Goal: Task Accomplishment & Management: Manage account settings

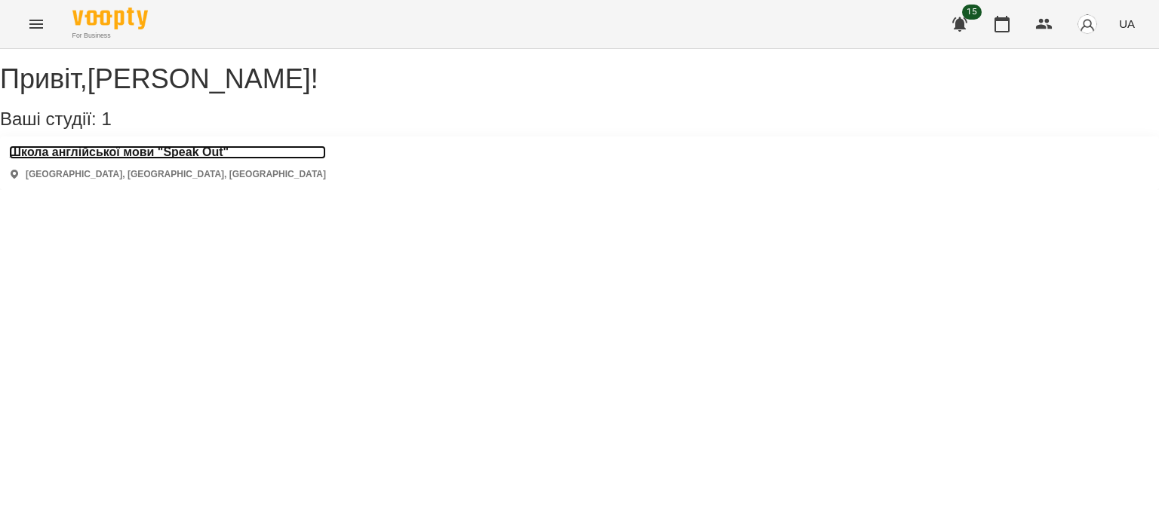
click at [91, 159] on h3 "Школа англійської мови "Speak Out"" at bounding box center [167, 153] width 317 height 14
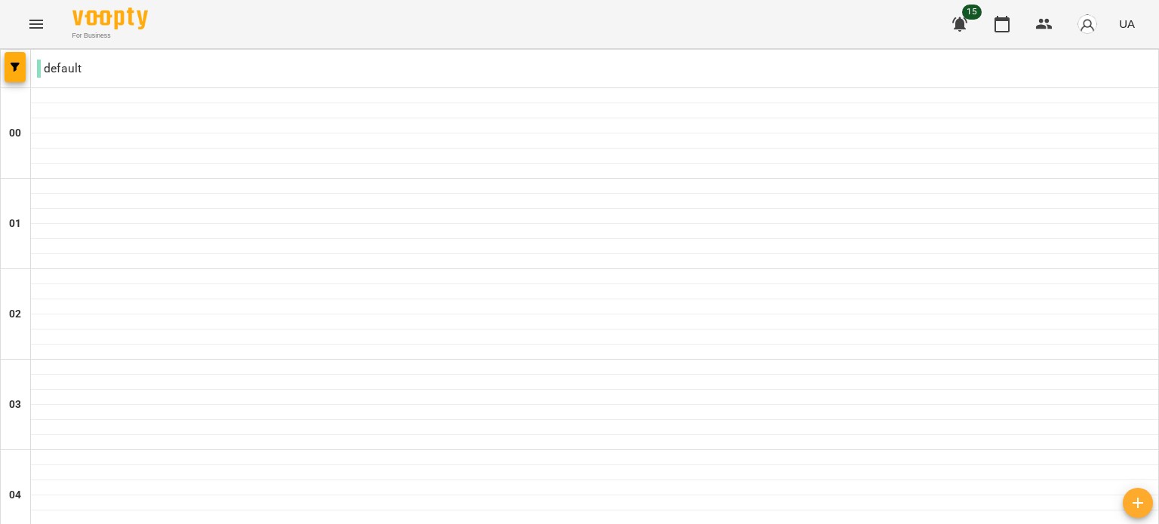
scroll to position [1746, 0]
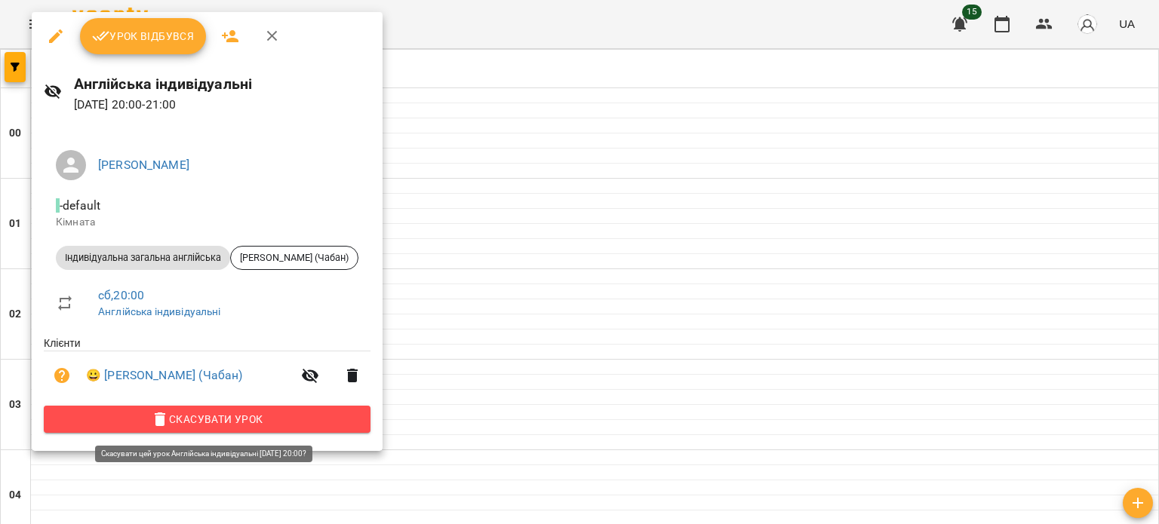
click at [183, 423] on span "Скасувати Урок" at bounding box center [207, 419] width 303 height 18
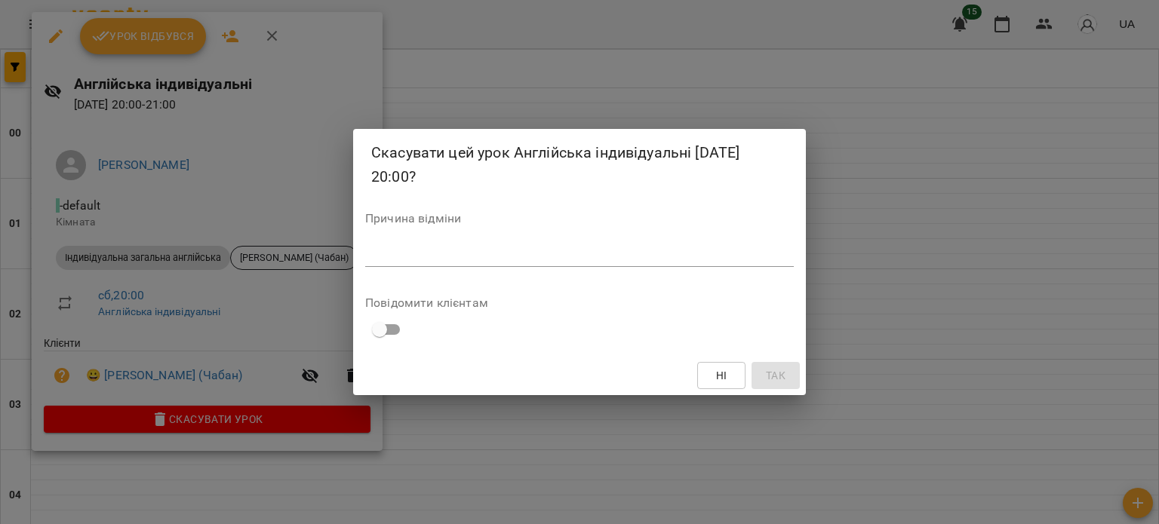
click at [670, 249] on textarea at bounding box center [579, 254] width 429 height 14
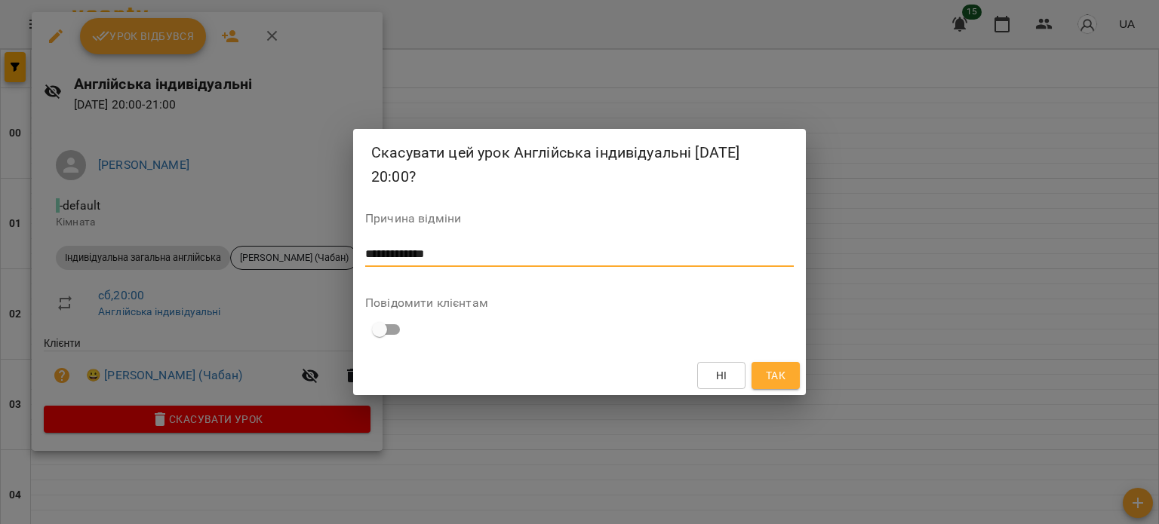
type textarea "**********"
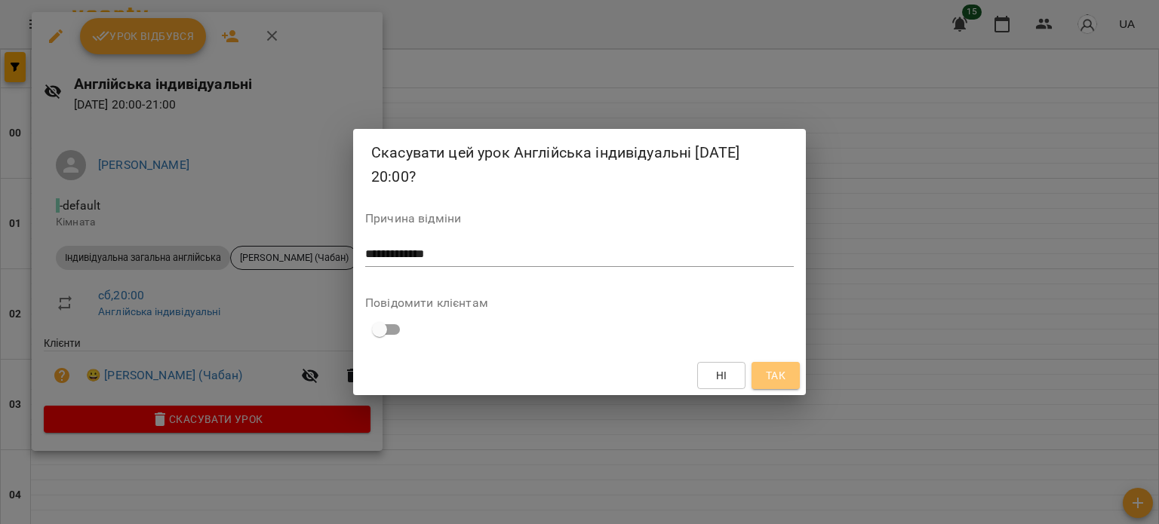
click at [776, 380] on span "Так" at bounding box center [776, 376] width 20 height 18
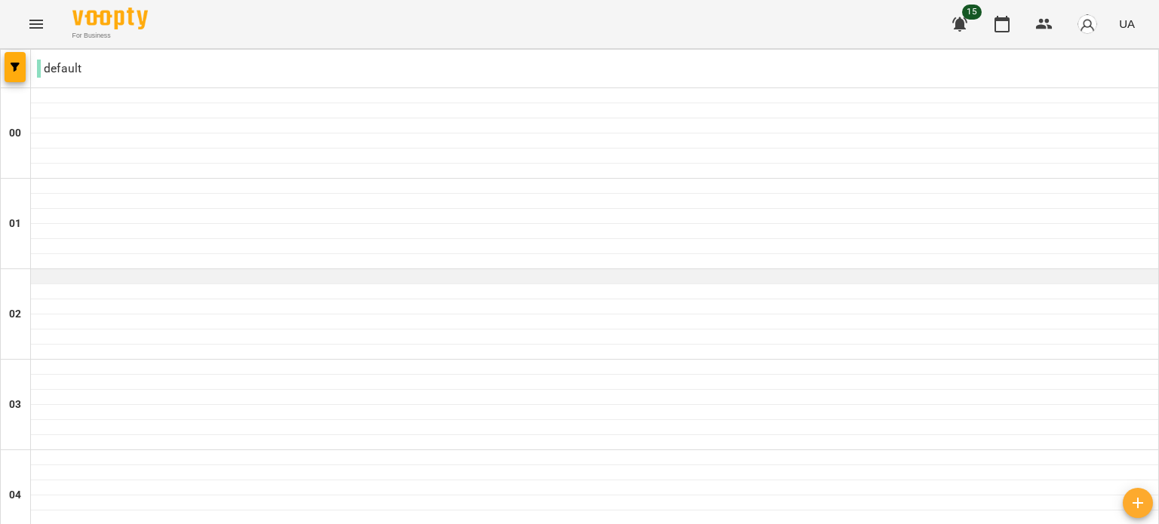
scroll to position [1237, 0]
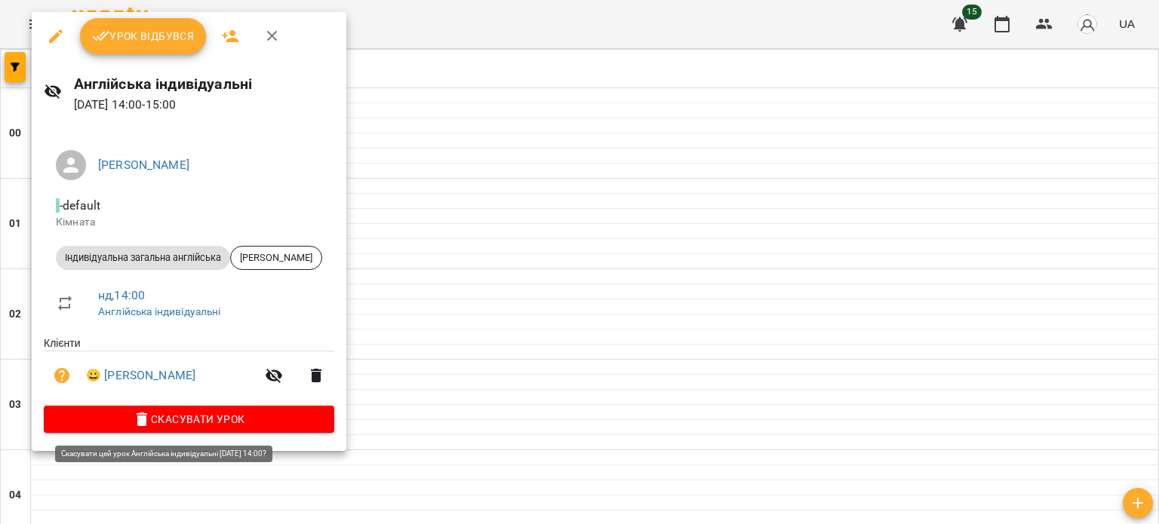
click at [154, 419] on span "Скасувати Урок" at bounding box center [189, 419] width 266 height 18
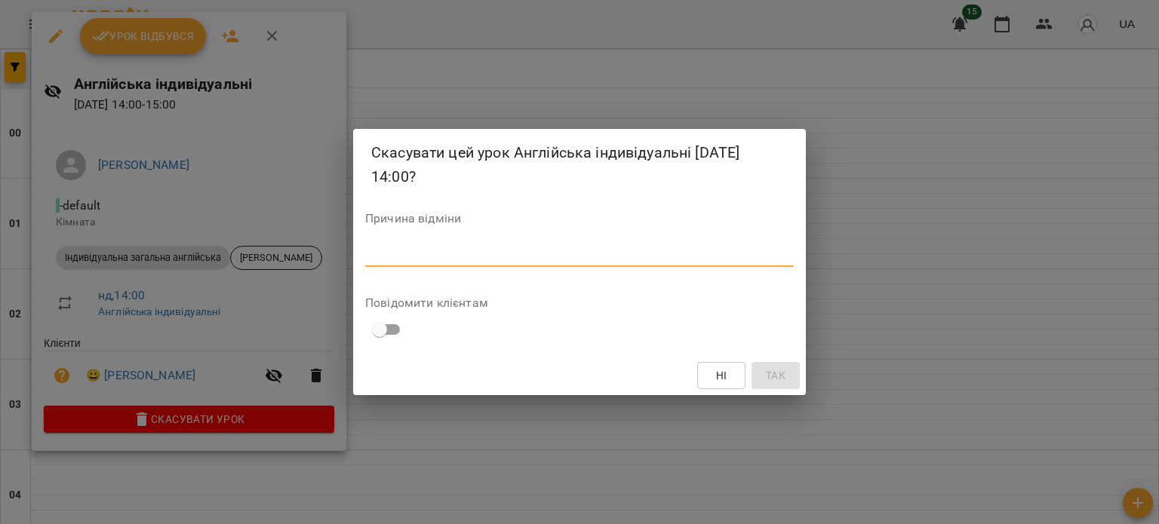
click at [493, 253] on textarea at bounding box center [579, 254] width 429 height 14
type textarea "**********"
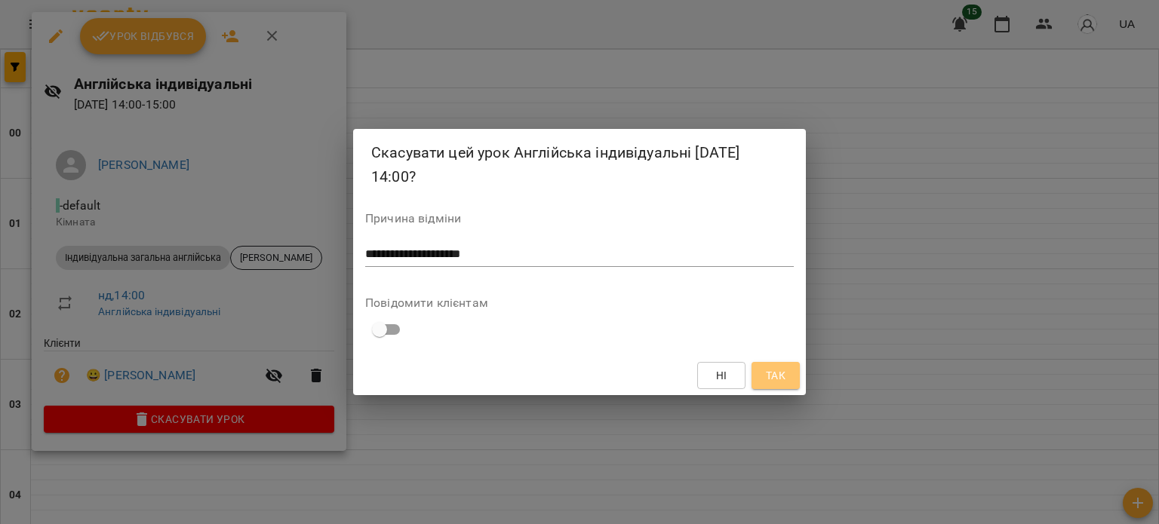
click at [763, 367] on button "Так" at bounding box center [775, 375] width 48 height 27
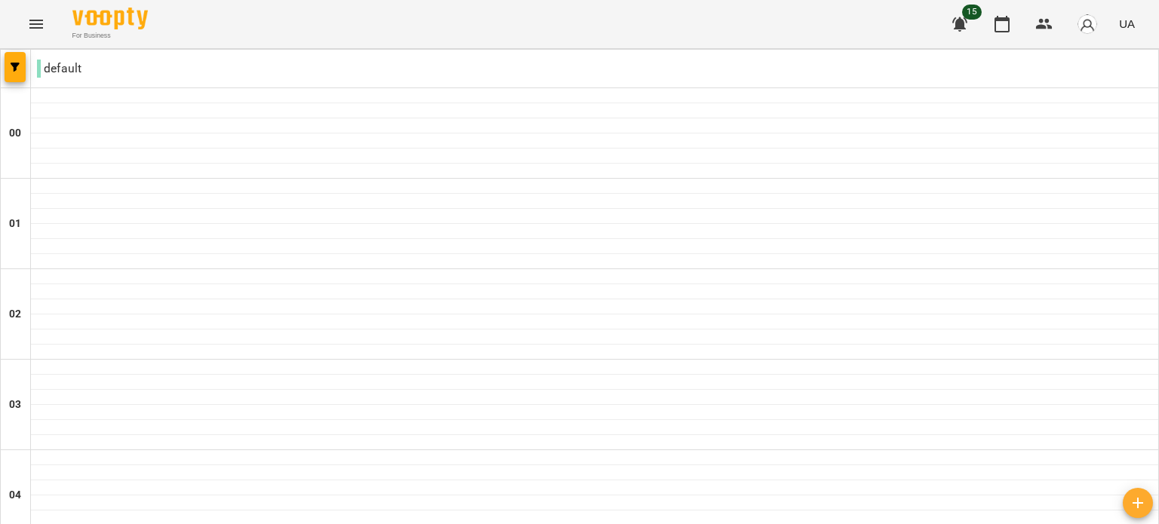
scroll to position [1246, 0]
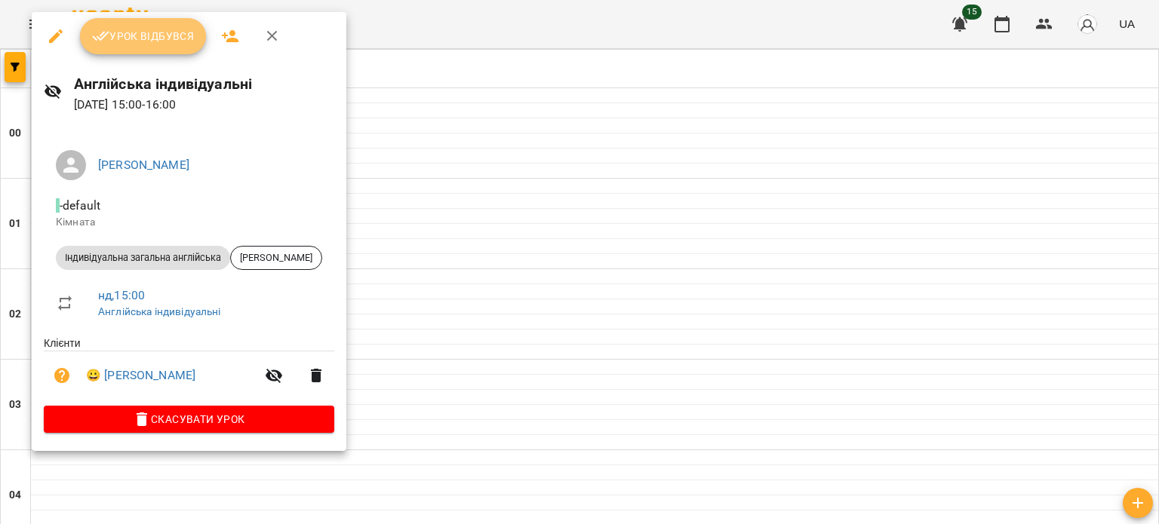
click at [160, 44] on span "Урок відбувся" at bounding box center [143, 36] width 103 height 18
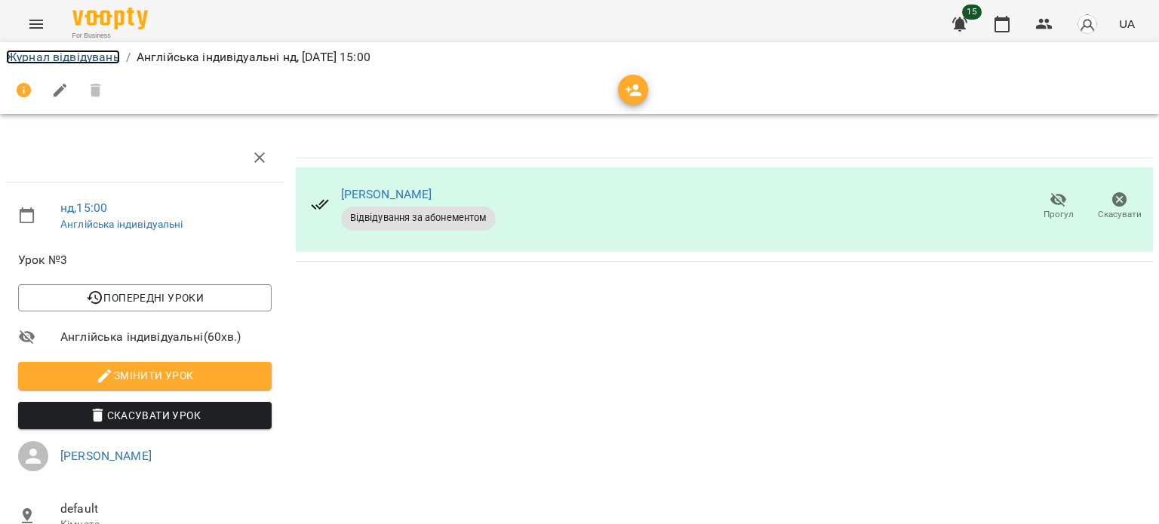
click at [88, 57] on link "Журнал відвідувань" at bounding box center [63, 57] width 114 height 14
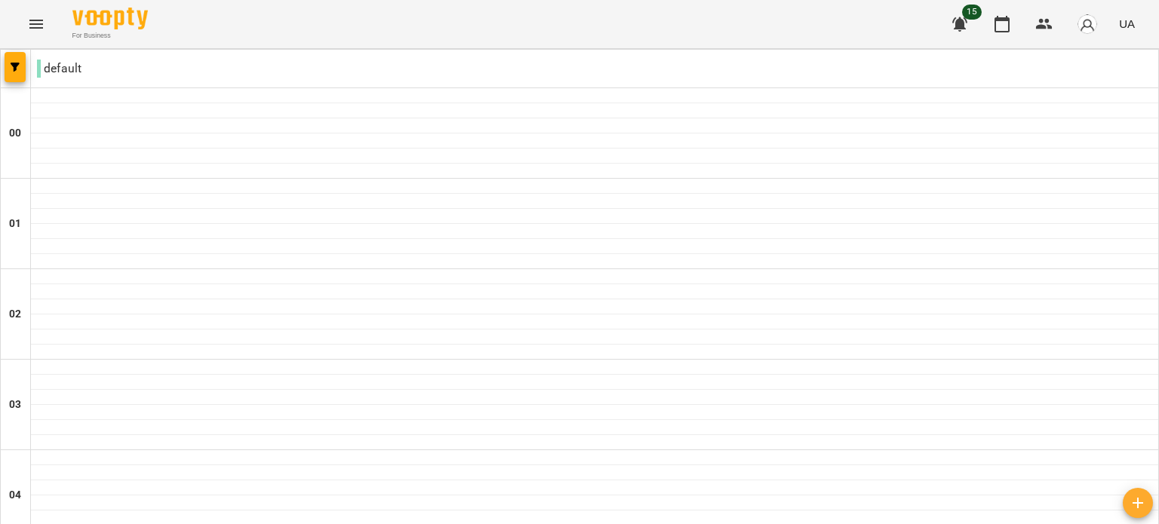
scroll to position [1464, 0]
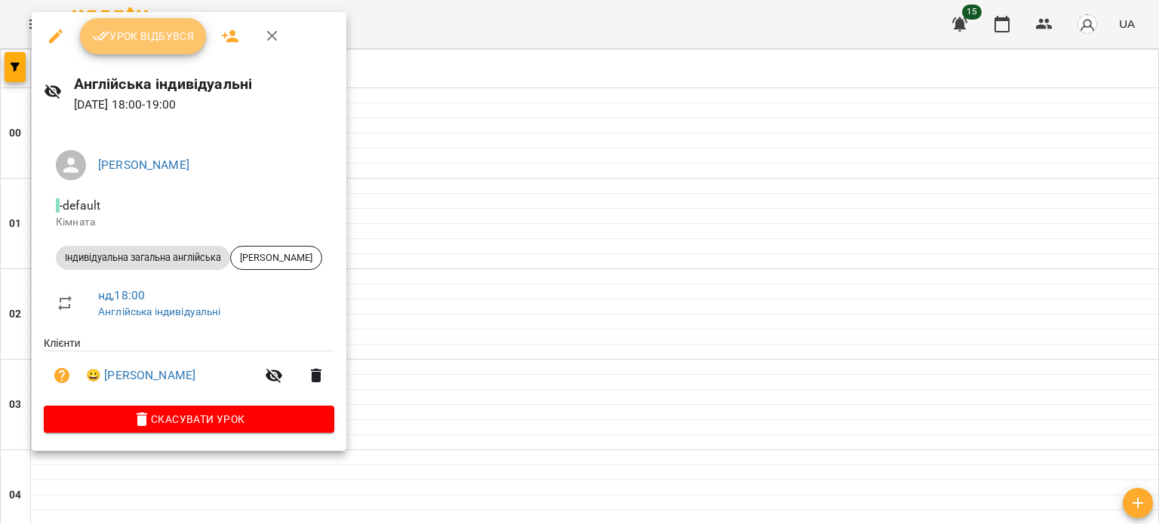
click at [166, 46] on button "Урок відбувся" at bounding box center [143, 36] width 127 height 36
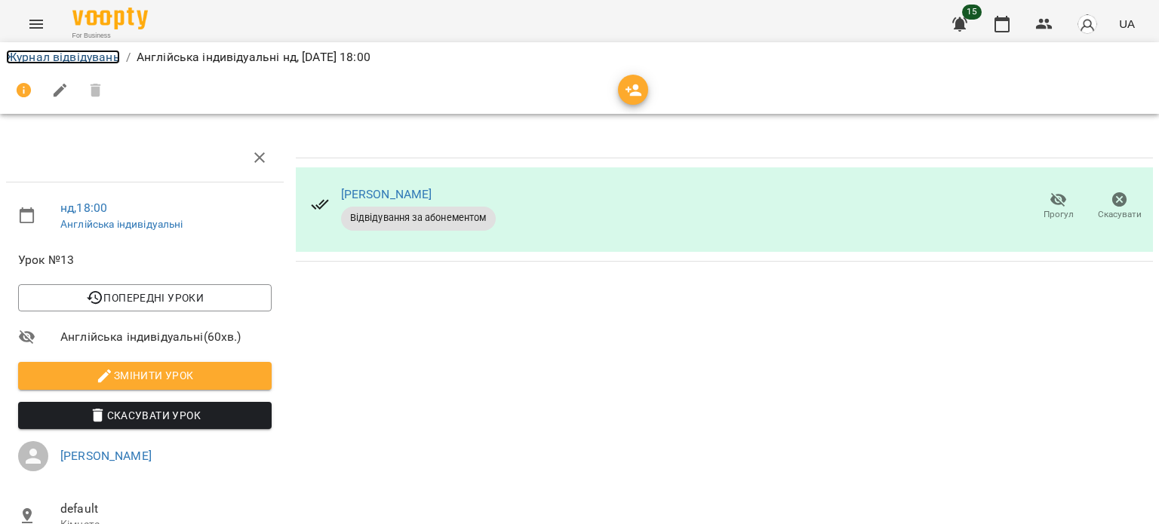
click at [69, 58] on link "Журнал відвідувань" at bounding box center [63, 57] width 114 height 14
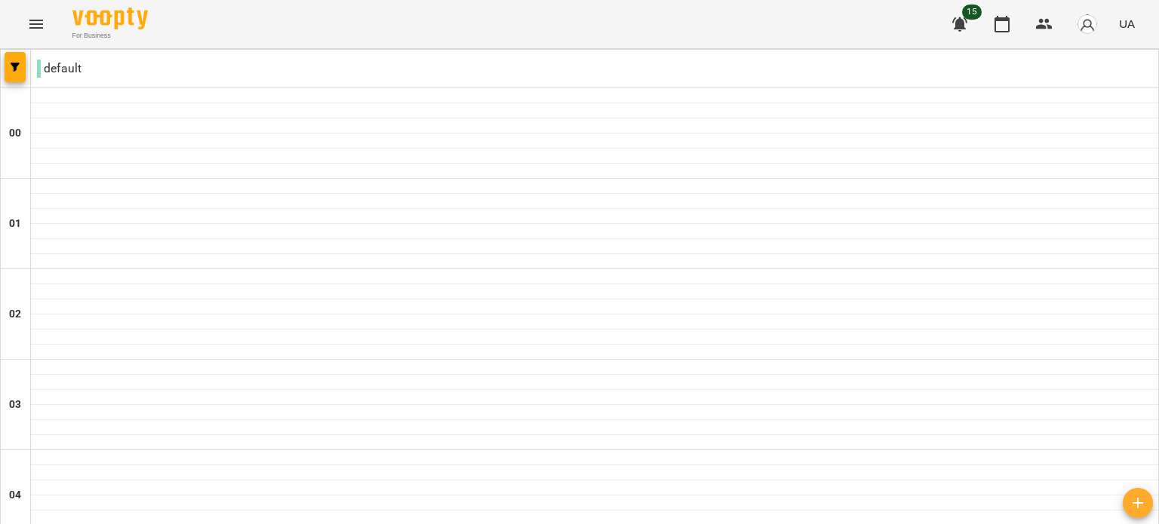
scroll to position [1746, 0]
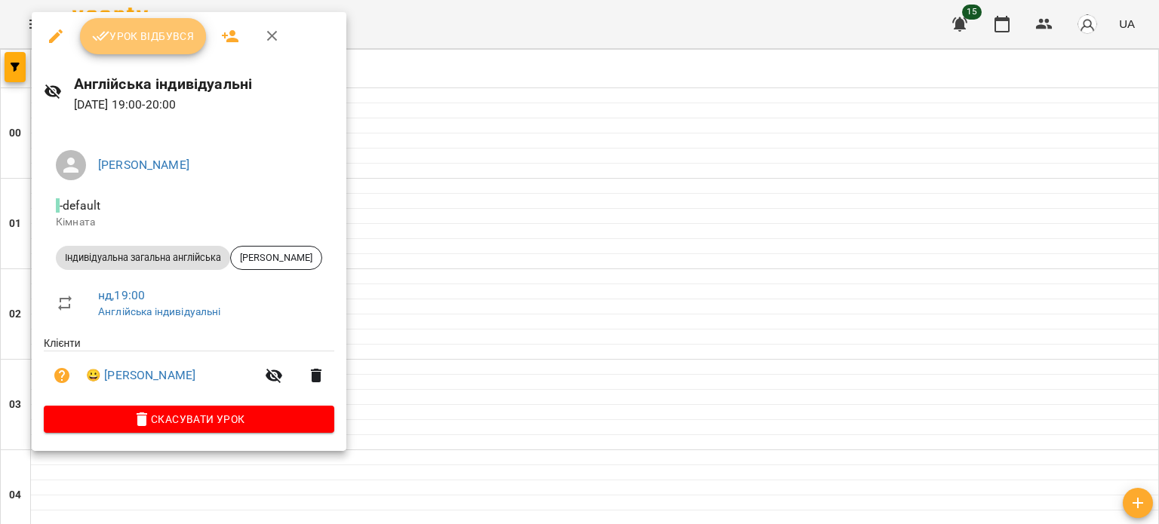
click at [146, 38] on span "Урок відбувся" at bounding box center [143, 36] width 103 height 18
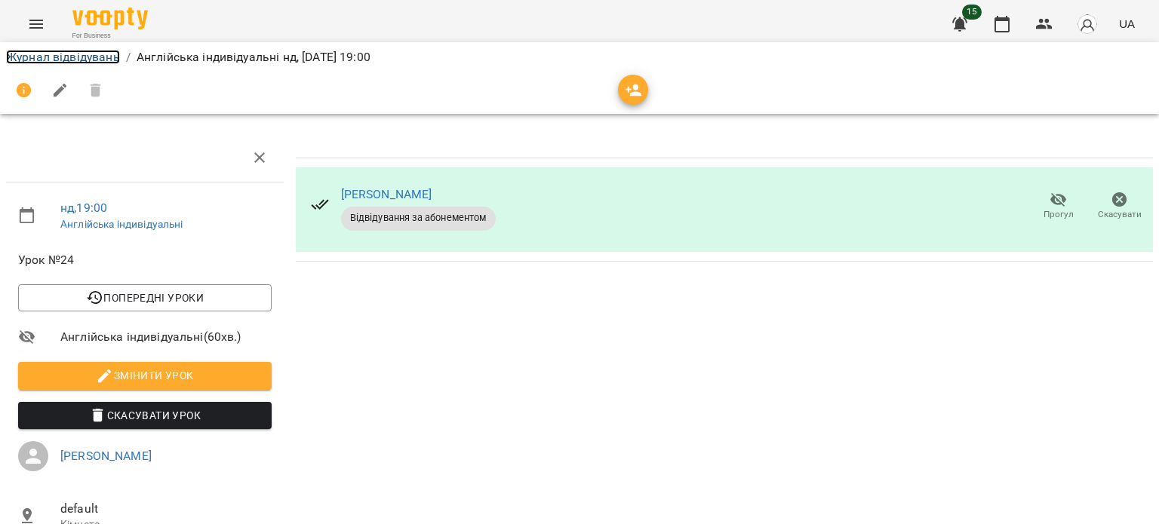
click at [100, 57] on link "Журнал відвідувань" at bounding box center [63, 57] width 114 height 14
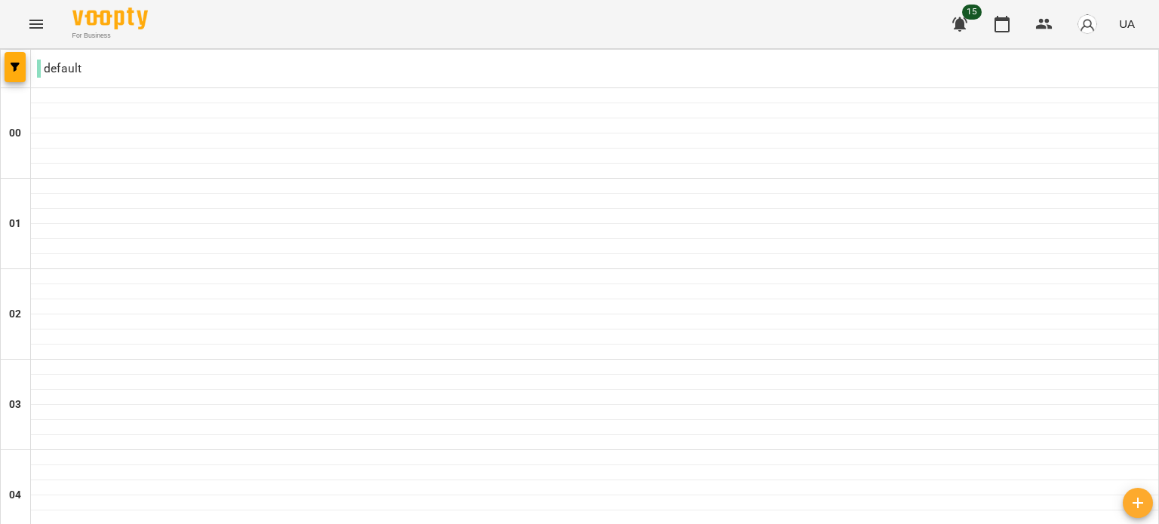
scroll to position [1746, 0]
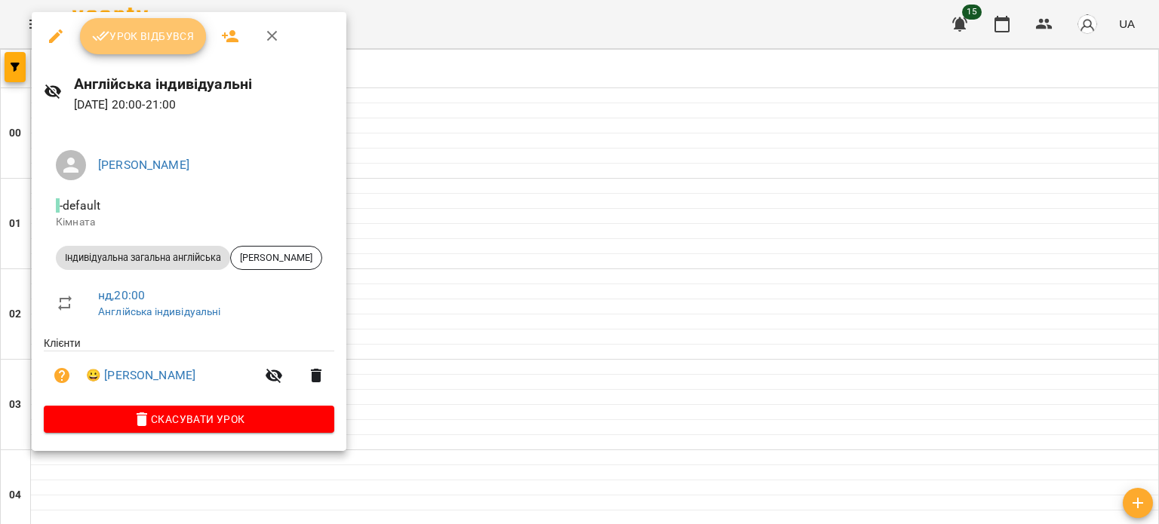
click at [159, 44] on span "Урок відбувся" at bounding box center [143, 36] width 103 height 18
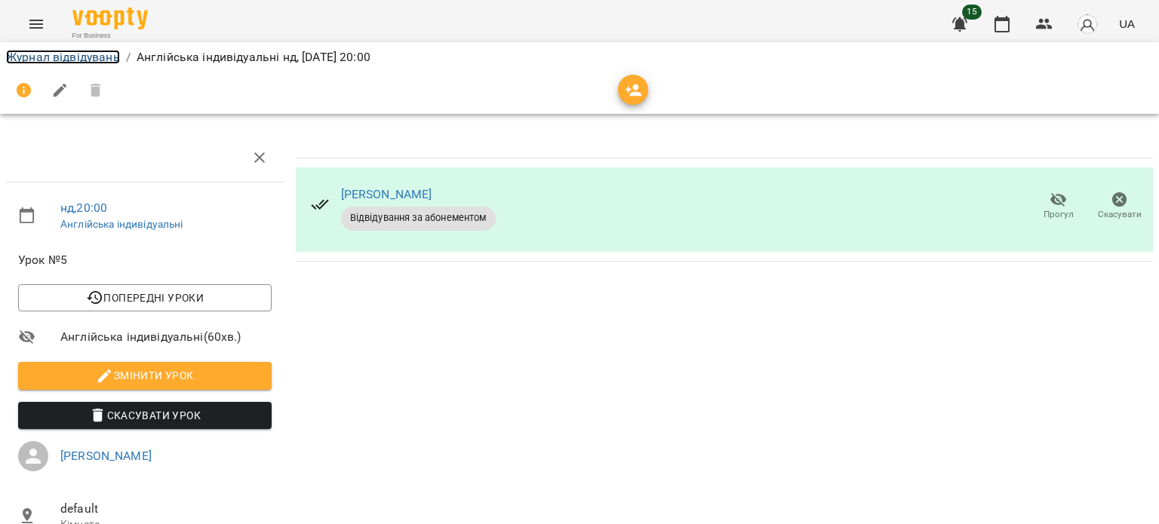
click at [103, 63] on link "Журнал відвідувань" at bounding box center [63, 57] width 114 height 14
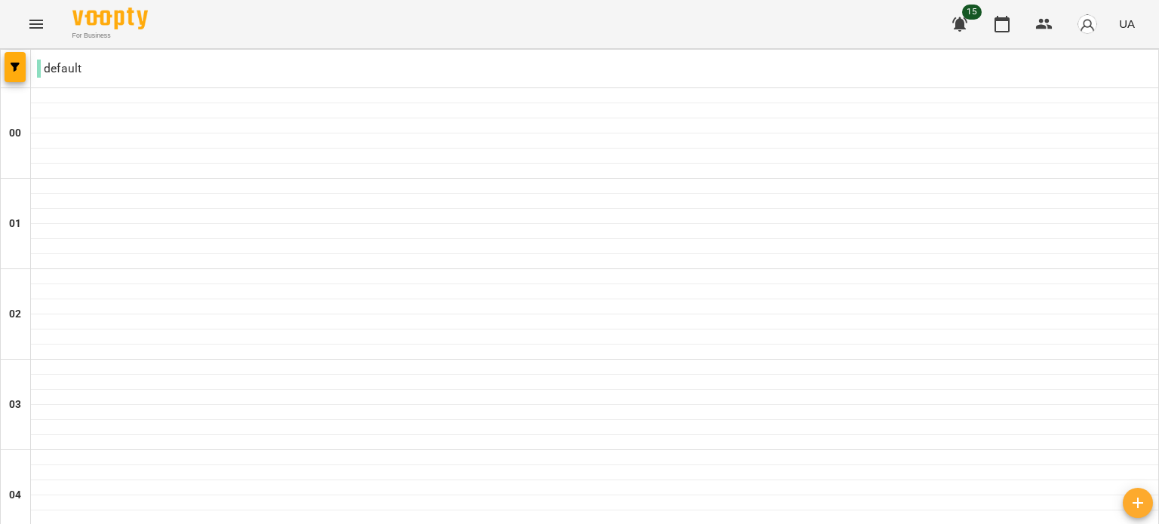
scroll to position [1289, 0]
type input "**********"
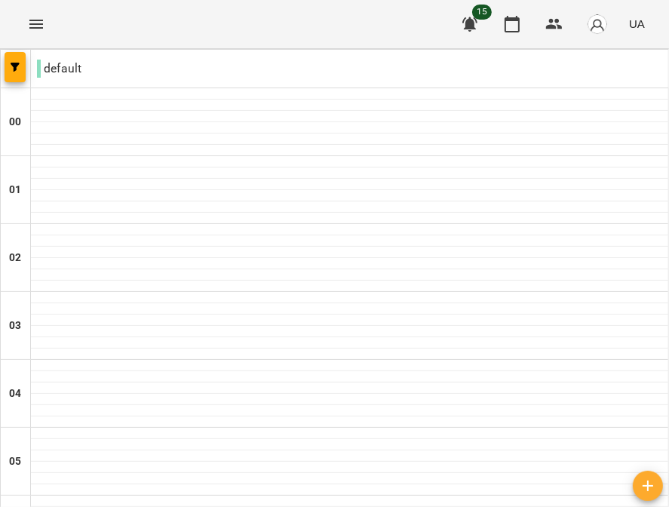
scroll to position [1227, 0]
